Goal: Navigation & Orientation: Find specific page/section

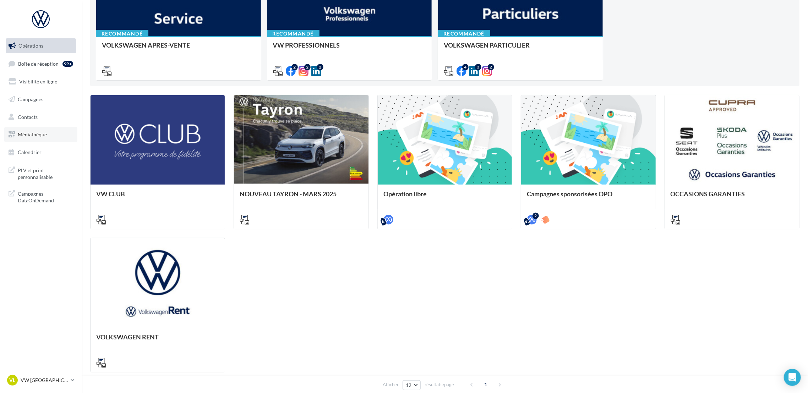
scroll to position [159, 0]
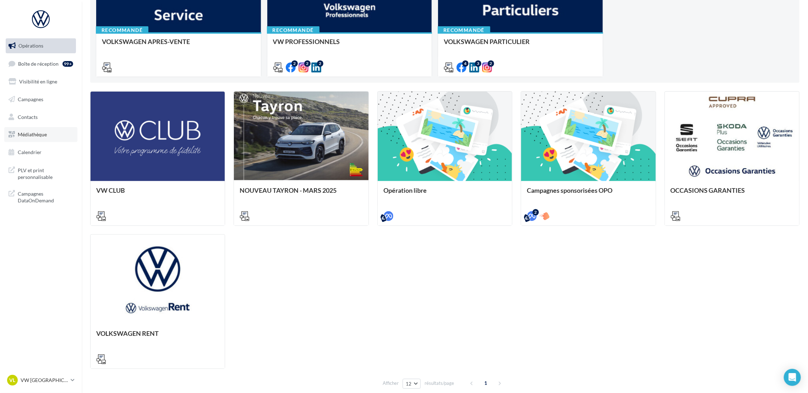
click at [48, 129] on link "Médiathèque" at bounding box center [40, 134] width 73 height 15
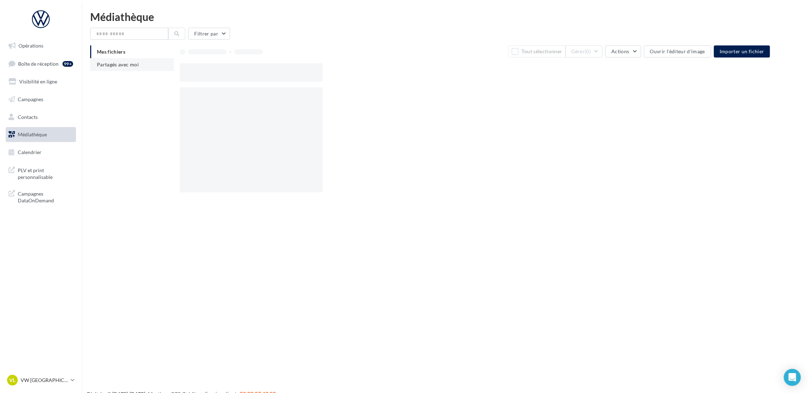
click at [120, 66] on span "Partagés avec moi" at bounding box center [118, 64] width 42 height 6
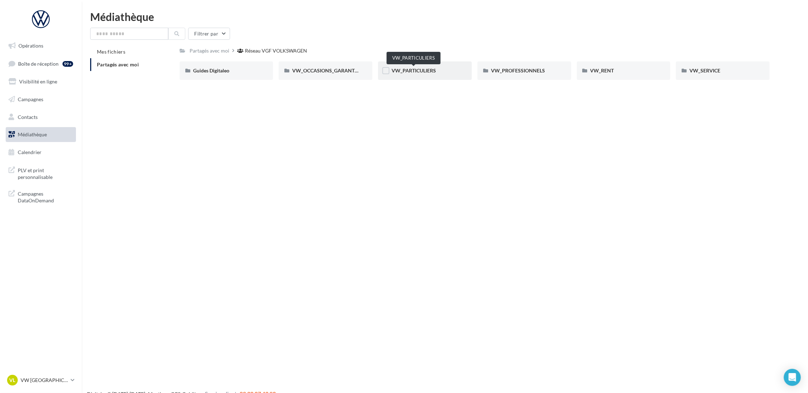
click at [415, 71] on span "VW_PARTICULIERS" at bounding box center [414, 70] width 44 height 6
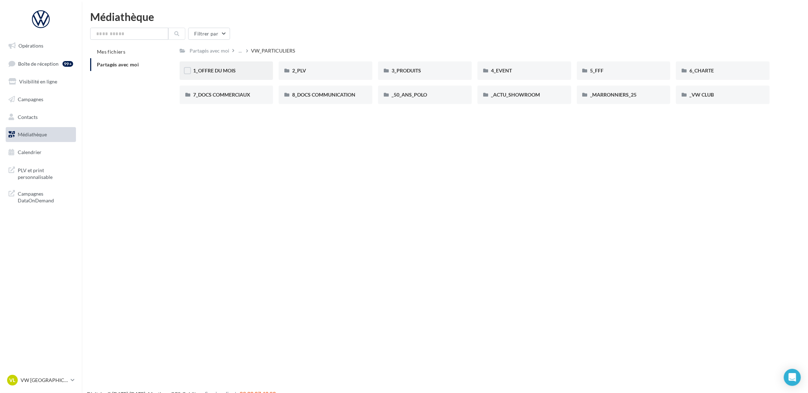
click at [237, 70] on div "1_OFFRE DU MOIS" at bounding box center [226, 70] width 67 height 7
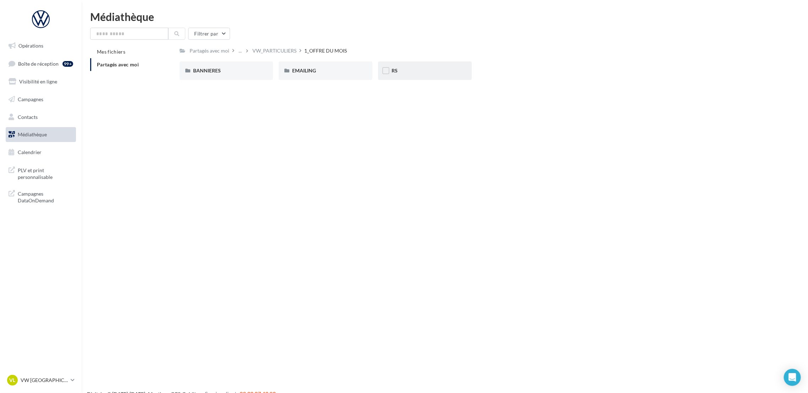
click at [428, 64] on div "RS" at bounding box center [425, 70] width 94 height 18
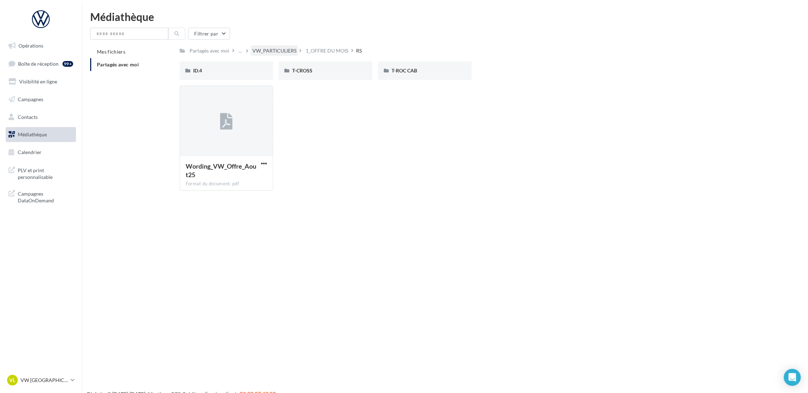
click at [285, 51] on div "VW_PARTICULIERS" at bounding box center [274, 50] width 44 height 7
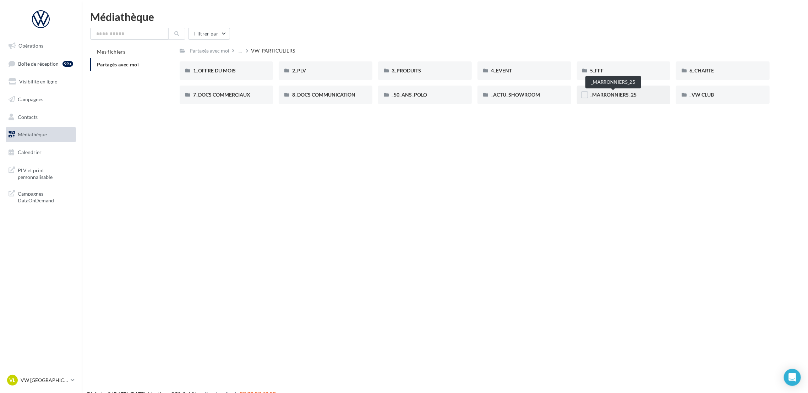
click at [619, 96] on span "_MARRONNIERS_25" at bounding box center [613, 95] width 46 height 6
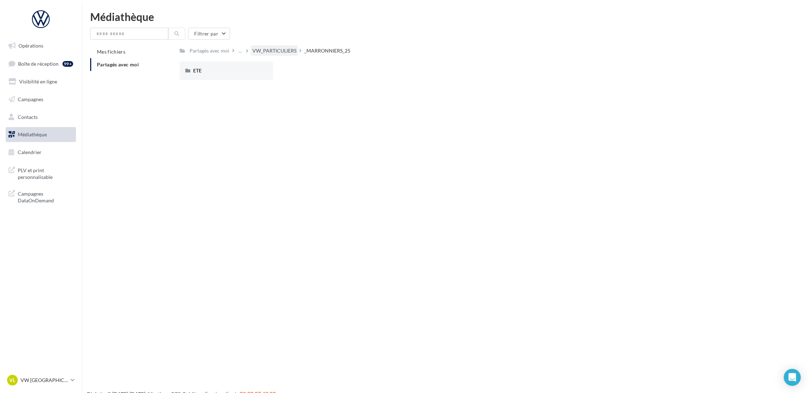
click at [290, 50] on div "VW_PARTICULIERS" at bounding box center [274, 50] width 44 height 7
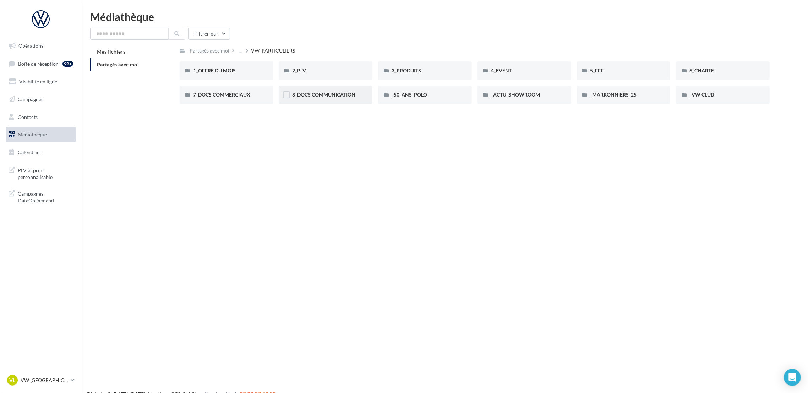
click at [294, 100] on div "8_DOCS COMMUNICATION" at bounding box center [326, 95] width 94 height 18
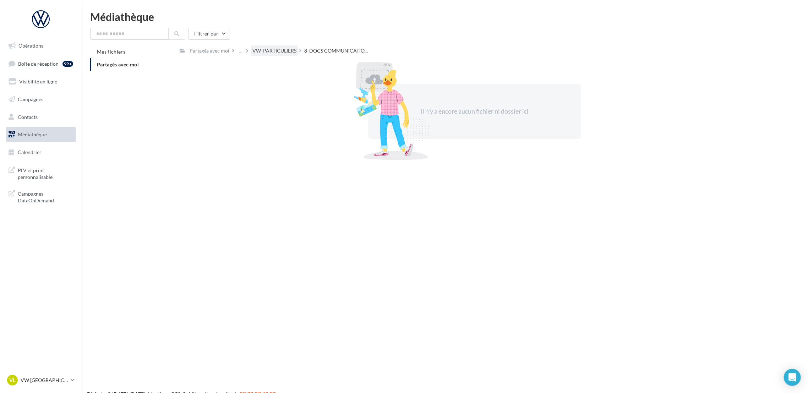
click at [286, 53] on div "VW_PARTICULIERS" at bounding box center [274, 50] width 44 height 7
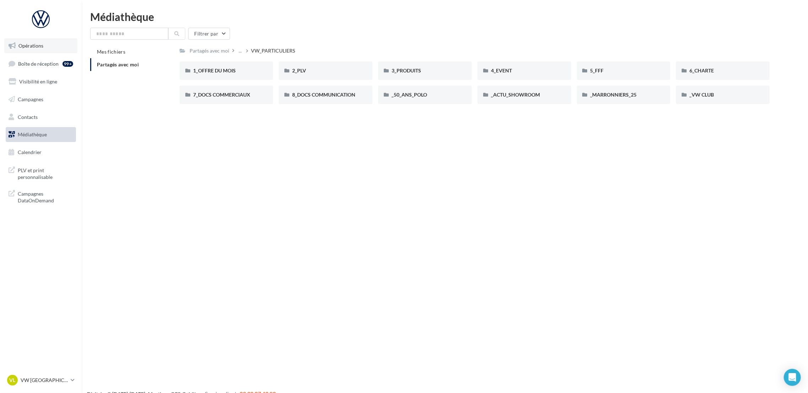
click at [31, 51] on link "Opérations" at bounding box center [40, 45] width 73 height 15
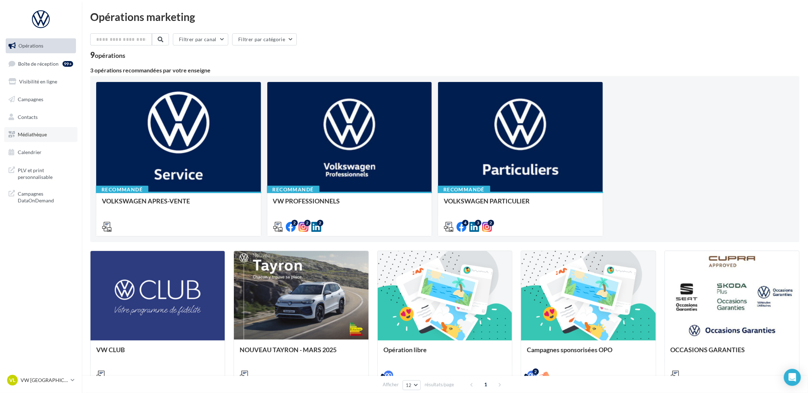
click at [27, 136] on span "Médiathèque" at bounding box center [32, 134] width 29 height 6
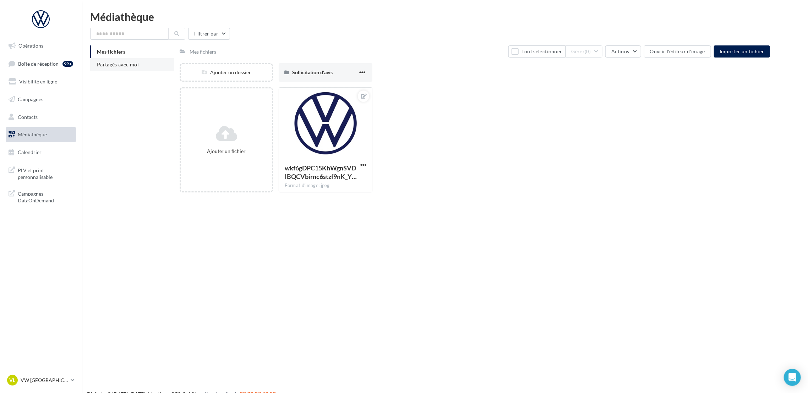
click at [112, 66] on span "Partagés avec moi" at bounding box center [118, 64] width 42 height 6
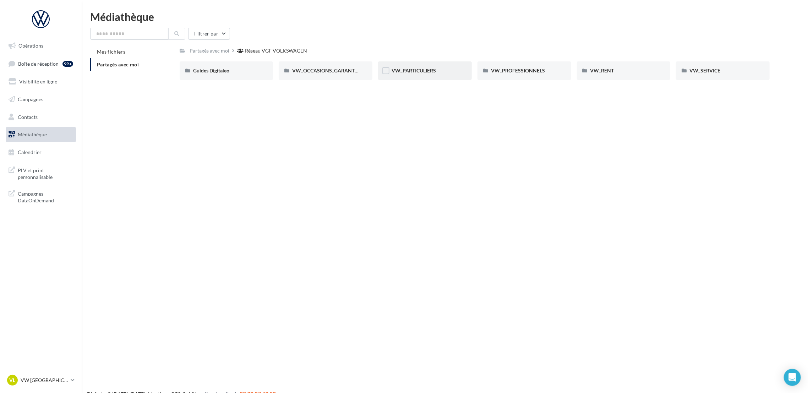
click at [415, 64] on div "VW_PARTICULIERS" at bounding box center [425, 70] width 94 height 18
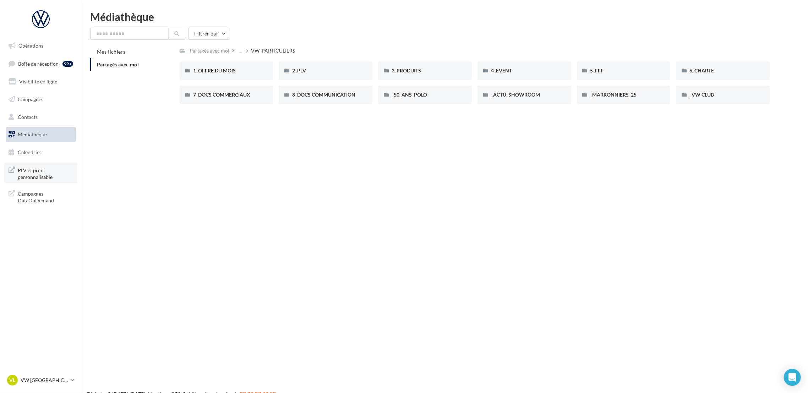
click at [20, 175] on span "PLV et print personnalisable" at bounding box center [45, 172] width 55 height 15
click at [70, 372] on nav "Opérations Boîte de réception 99+ Visibilité en ligne Campagnes Contacts Médiat…" at bounding box center [41, 196] width 82 height 393
click at [67, 385] on div "VL VW LE HAVRE vw-leh-tou" at bounding box center [37, 380] width 61 height 11
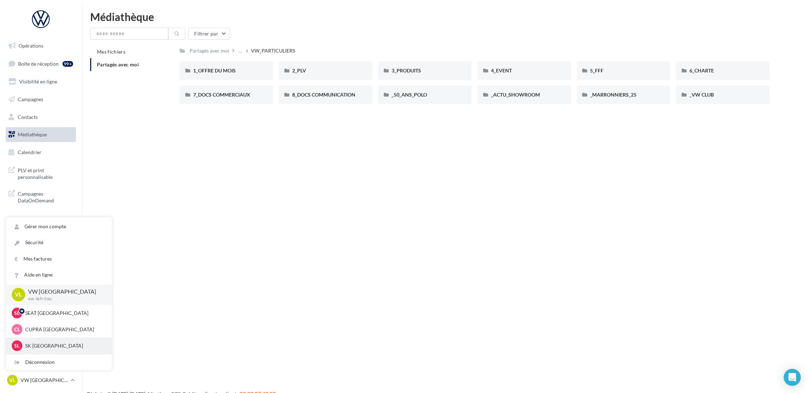
click at [64, 343] on p "SK LE HAVRE" at bounding box center [64, 345] width 78 height 7
